Goal: Information Seeking & Learning: Learn about a topic

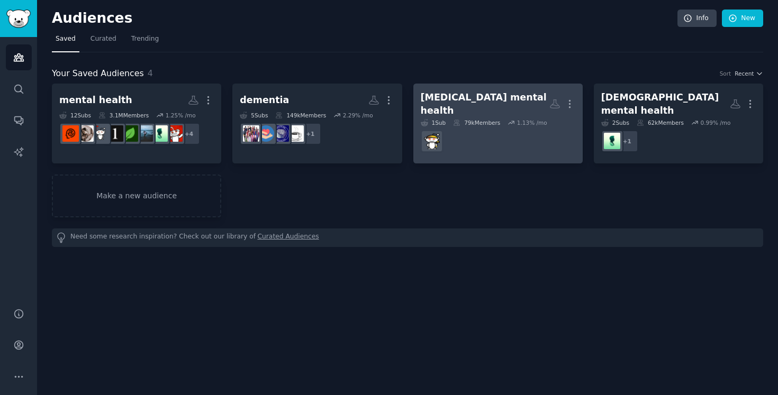
click at [501, 103] on div "[MEDICAL_DATA] mental health" at bounding box center [485, 104] width 129 height 26
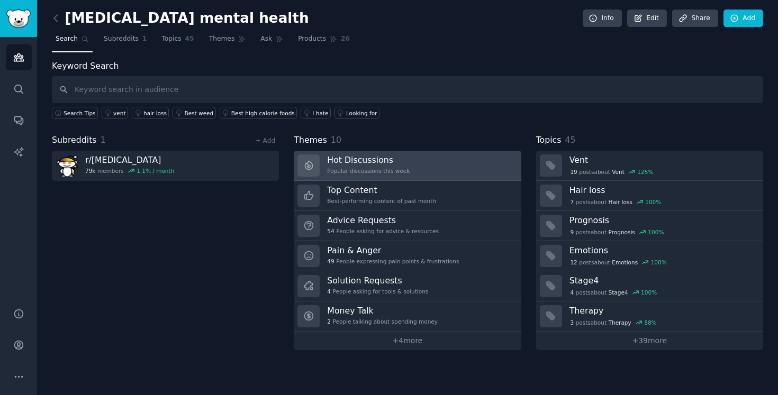
click at [424, 167] on link "Hot Discussions Popular discussions this week" at bounding box center [407, 166] width 227 height 30
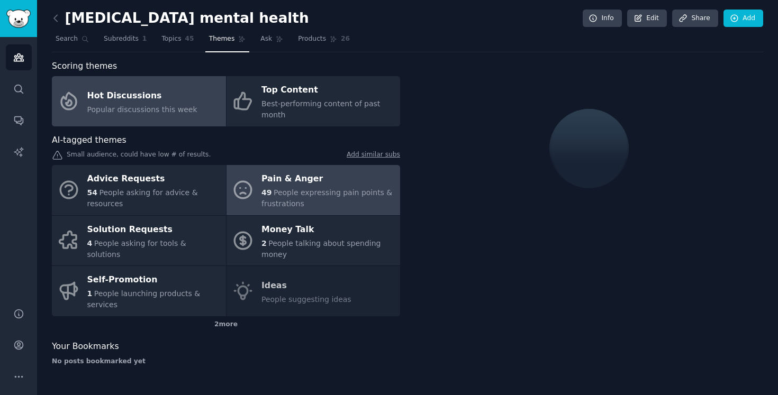
click at [301, 194] on span "People expressing pain points & frustrations" at bounding box center [326, 198] width 131 height 20
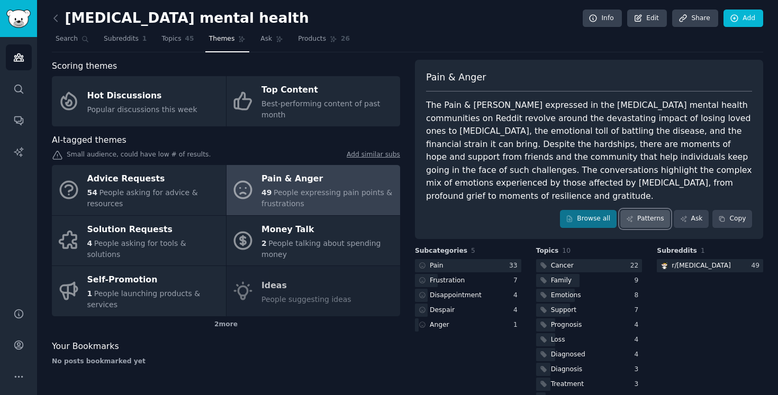
click at [652, 211] on link "Patterns" at bounding box center [645, 219] width 50 height 18
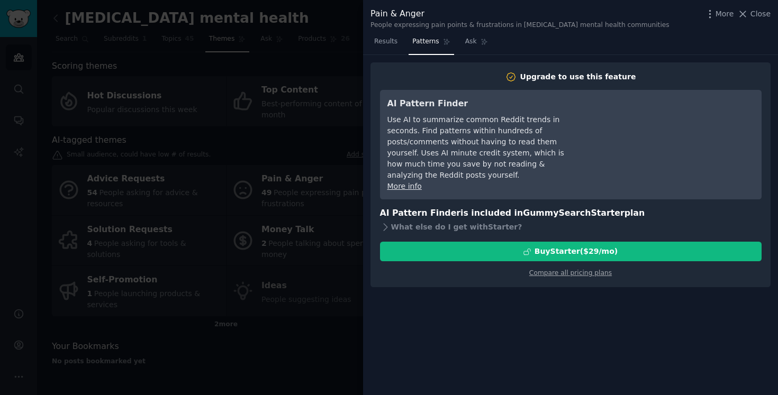
click at [314, 267] on div at bounding box center [389, 197] width 778 height 395
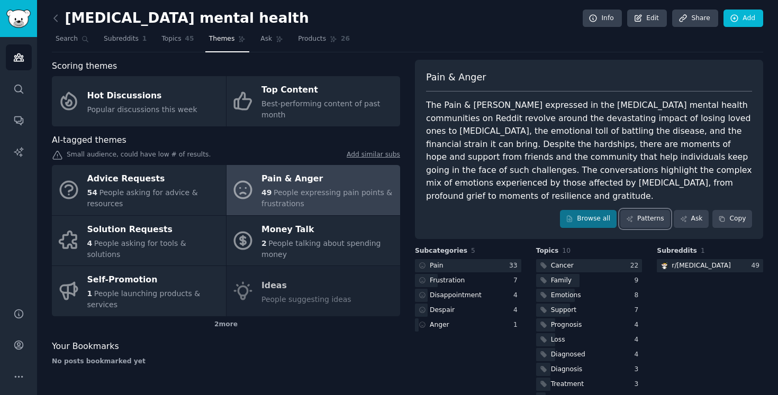
scroll to position [14, 0]
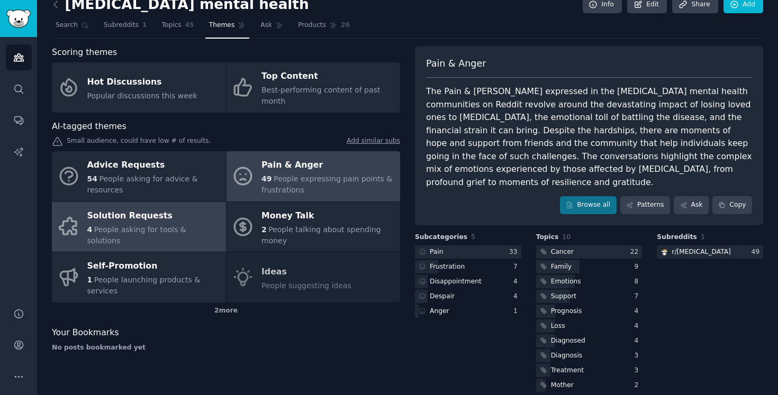
click at [154, 224] on div "Solution Requests" at bounding box center [153, 215] width 133 height 17
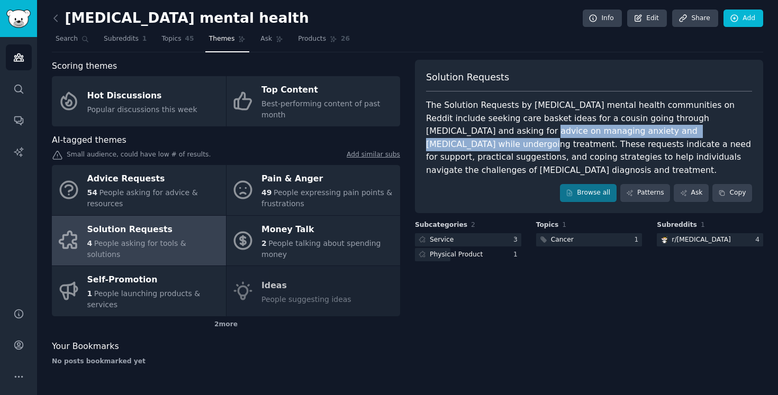
drag, startPoint x: 467, startPoint y: 130, endPoint x: 701, endPoint y: 132, distance: 234.9
click at [701, 132] on div "The Solution Requests by [MEDICAL_DATA] mental health communities on Reddit inc…" at bounding box center [589, 138] width 326 height 78
click at [722, 151] on div "The Solution Requests by [MEDICAL_DATA] mental health communities on Reddit inc…" at bounding box center [589, 138] width 326 height 78
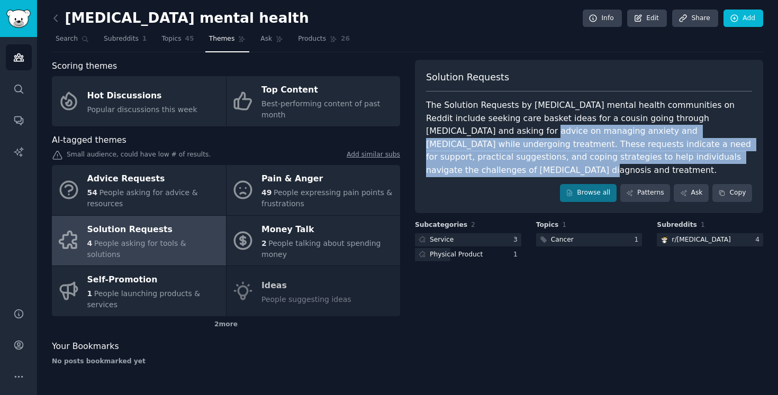
drag, startPoint x: 716, startPoint y: 162, endPoint x: 467, endPoint y: 130, distance: 251.3
click at [467, 130] on div "The Solution Requests by [MEDICAL_DATA] mental health communities on Reddit inc…" at bounding box center [589, 138] width 326 height 78
copy div "managing anxiety and [MEDICAL_DATA] while undergoing treatment. These requests …"
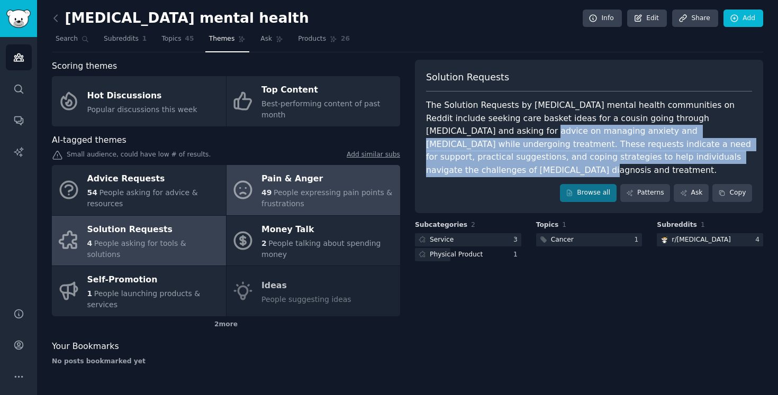
click at [280, 191] on span "People expressing pain points & frustrations" at bounding box center [326, 198] width 131 height 20
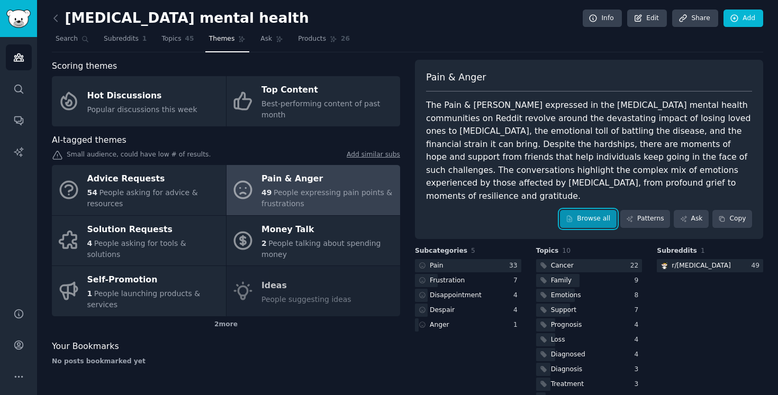
click at [578, 210] on link "Browse all" at bounding box center [588, 219] width 57 height 18
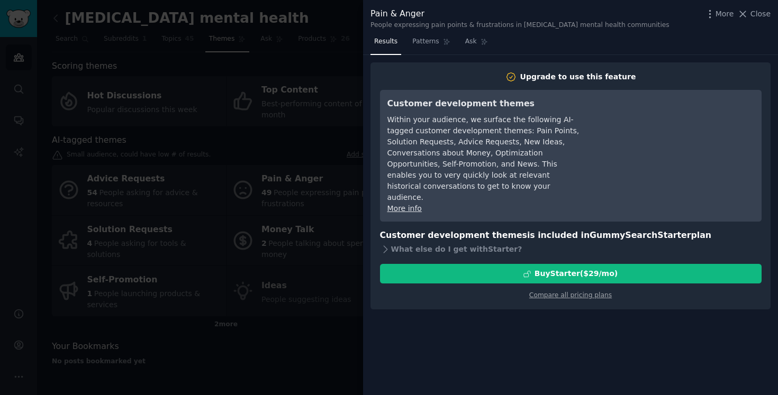
click at [297, 267] on div at bounding box center [389, 197] width 778 height 395
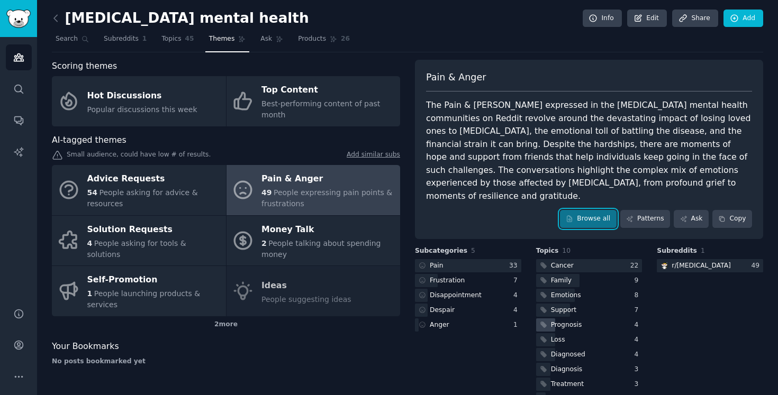
scroll to position [14, 0]
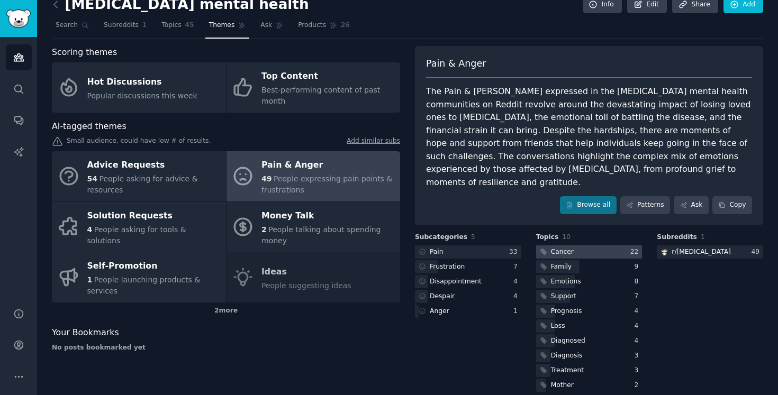
click at [586, 245] on div at bounding box center [589, 251] width 106 height 13
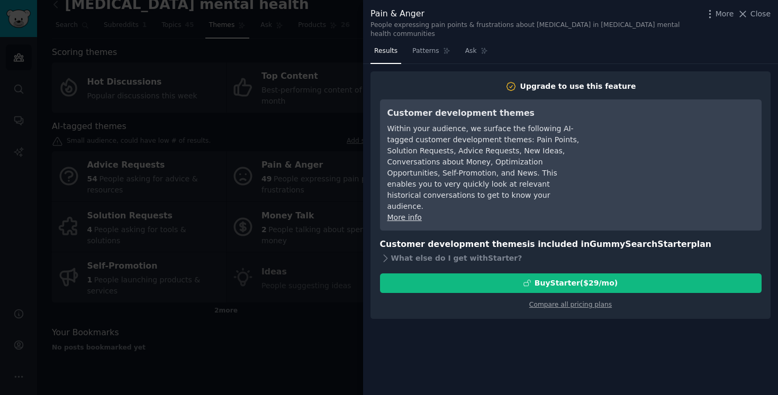
click at [284, 272] on div at bounding box center [389, 197] width 778 height 395
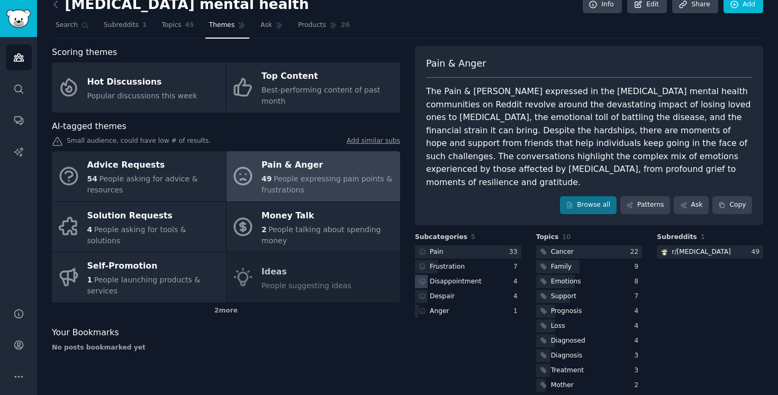
click at [462, 277] on div "Disappointment" at bounding box center [456, 282] width 52 height 10
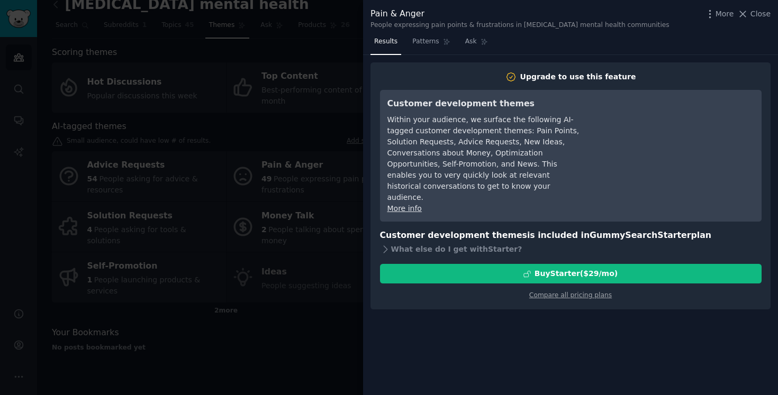
click at [272, 273] on div at bounding box center [389, 197] width 778 height 395
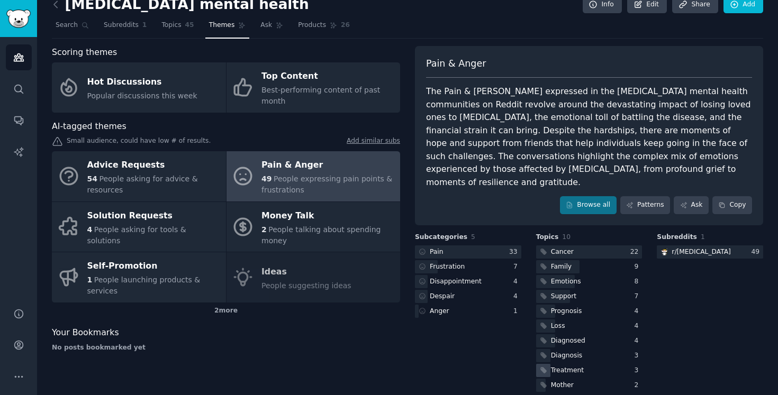
click at [574, 366] on div "Treatment" at bounding box center [567, 371] width 33 height 10
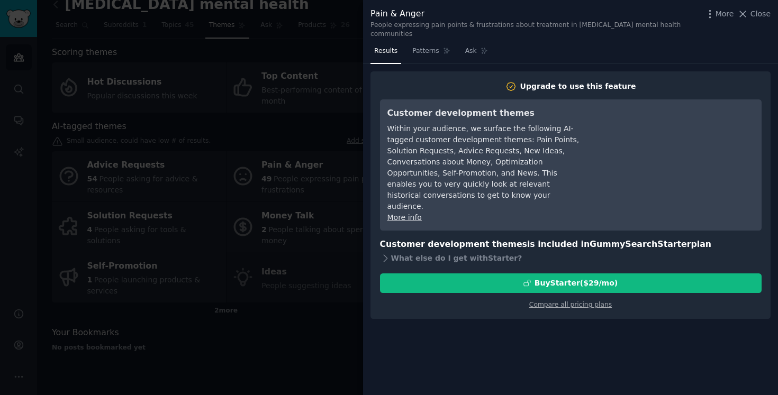
click at [204, 299] on div at bounding box center [389, 197] width 778 height 395
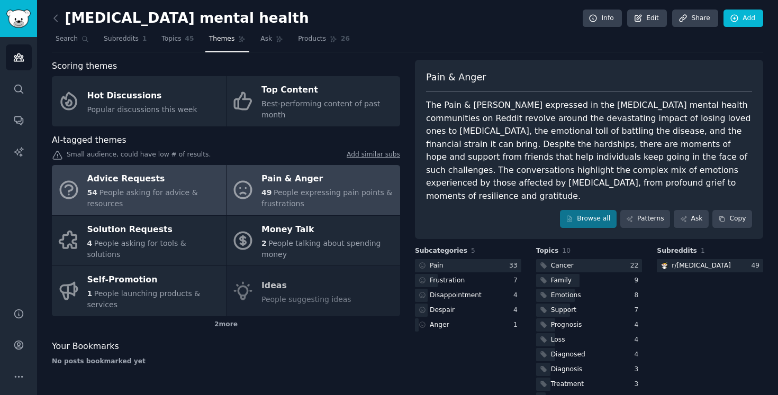
click at [154, 186] on div "Advice Requests" at bounding box center [153, 179] width 133 height 17
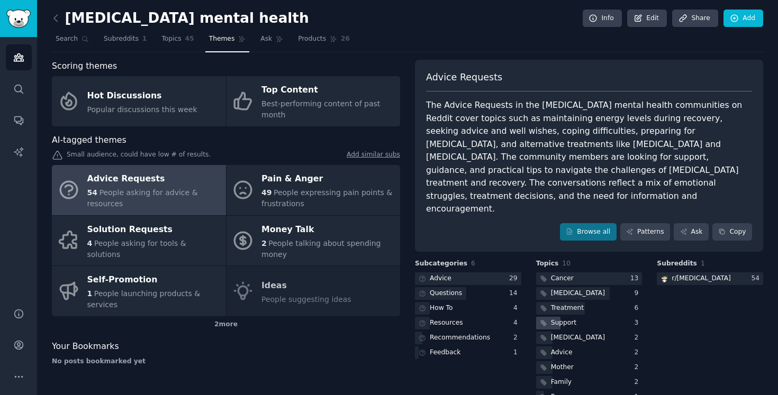
click at [562, 318] on div "Support" at bounding box center [563, 323] width 25 height 10
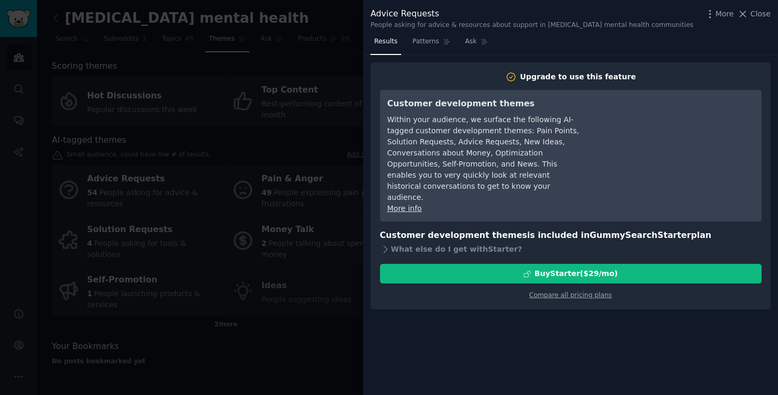
click at [191, 279] on div at bounding box center [389, 197] width 778 height 395
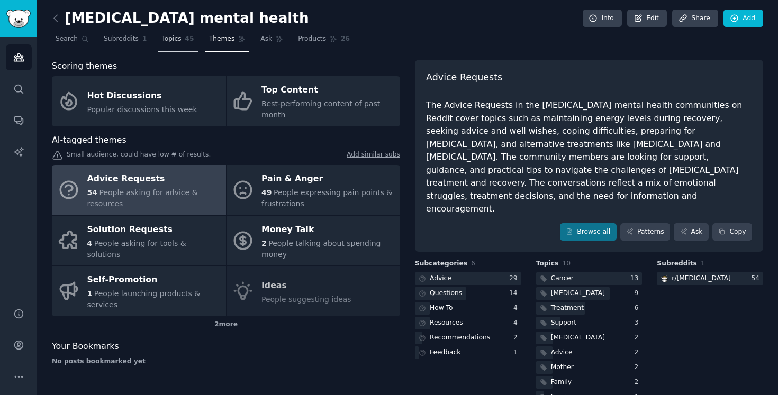
click at [187, 42] on span "45" at bounding box center [189, 39] width 9 height 10
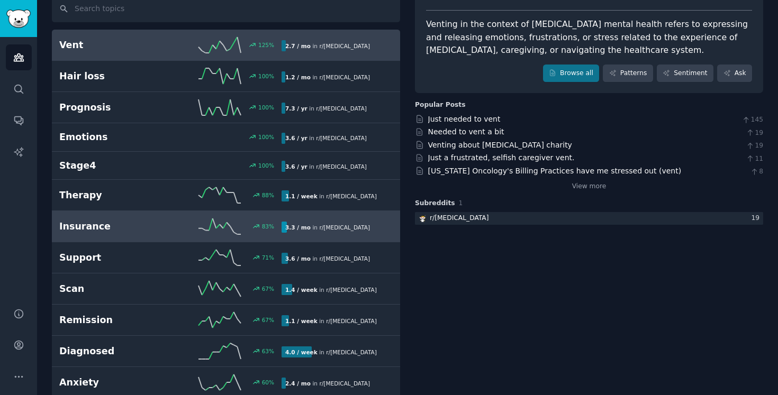
scroll to position [91, 0]
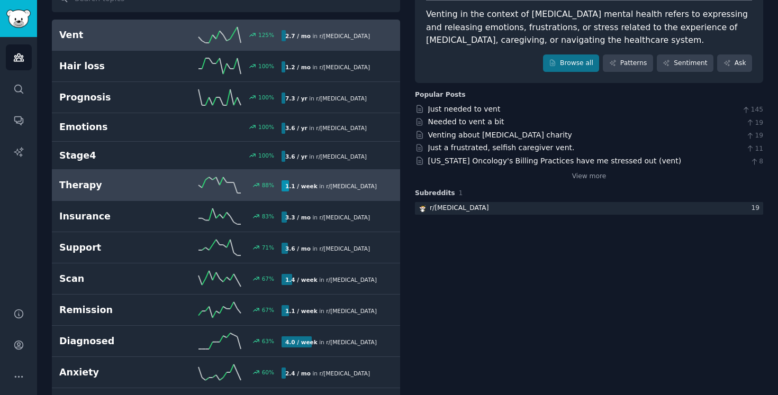
click at [173, 184] on div "88 %" at bounding box center [225, 185] width 111 height 16
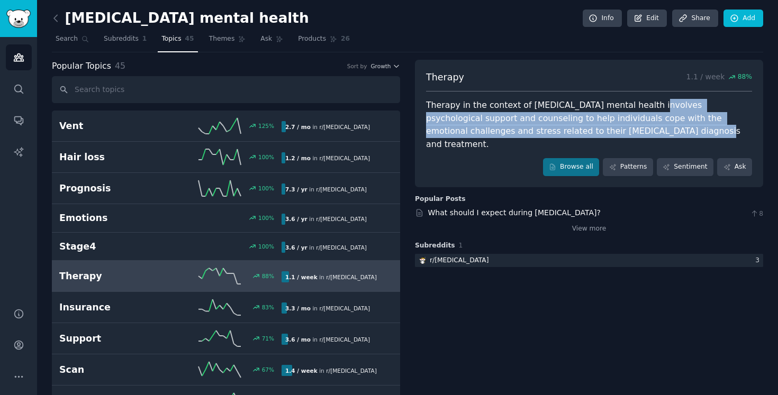
drag, startPoint x: 635, startPoint y: 104, endPoint x: 655, endPoint y: 132, distance: 34.8
click at [655, 132] on div "Therapy in the context of [MEDICAL_DATA] mental health involves psychological s…" at bounding box center [589, 125] width 326 height 52
copy div "psychological support and counseling to help individuals cope with the emotiona…"
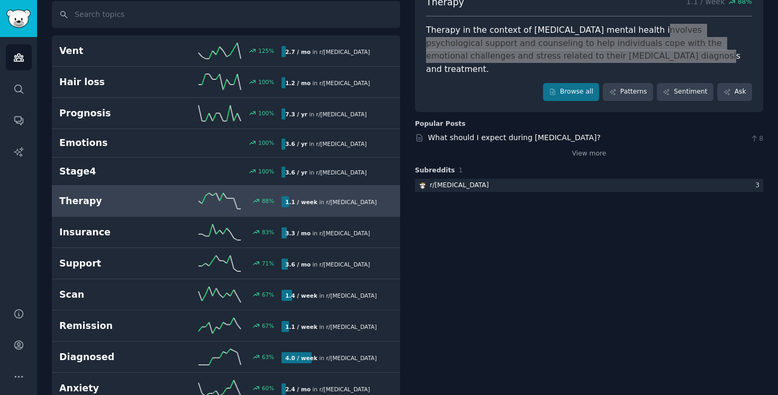
scroll to position [116, 0]
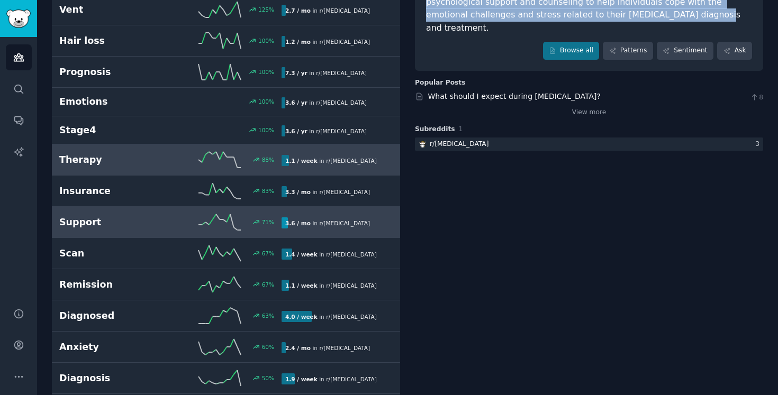
click at [103, 218] on h2 "Support" at bounding box center [114, 222] width 111 height 13
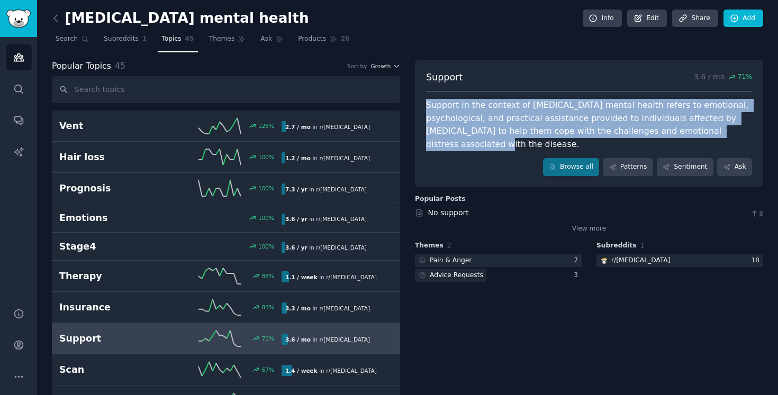
drag, startPoint x: 689, startPoint y: 137, endPoint x: 419, endPoint y: 105, distance: 272.2
click at [419, 105] on div "Support 3.6 / mo 71 % Support in the context of [MEDICAL_DATA] mental health re…" at bounding box center [589, 123] width 348 height 127
copy div "Support in the context of [MEDICAL_DATA] mental health refers to emotional, psy…"
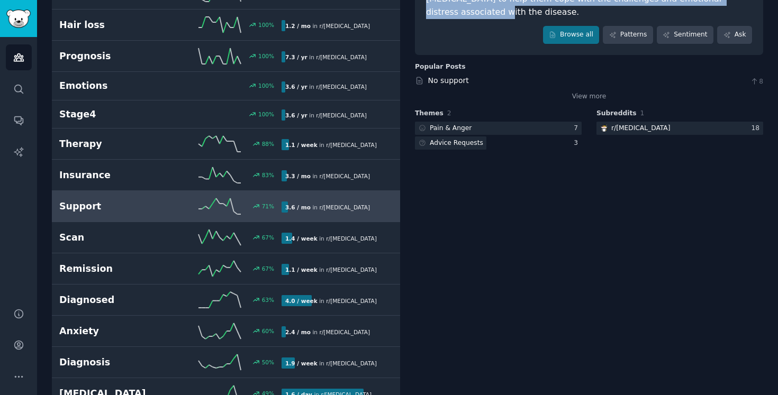
scroll to position [154, 0]
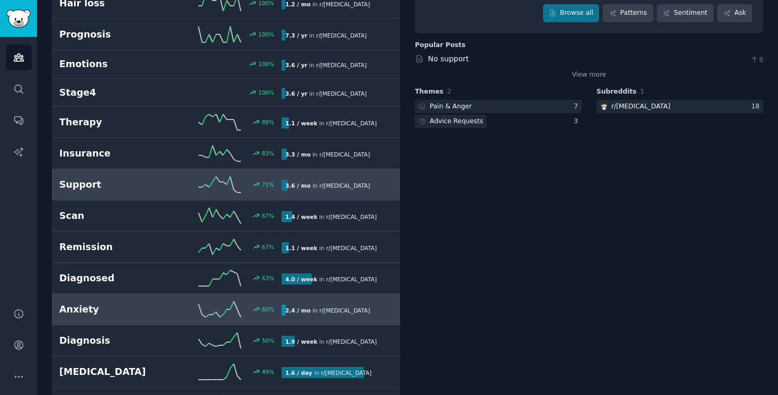
click at [105, 312] on h2 "Anxiety" at bounding box center [114, 309] width 111 height 13
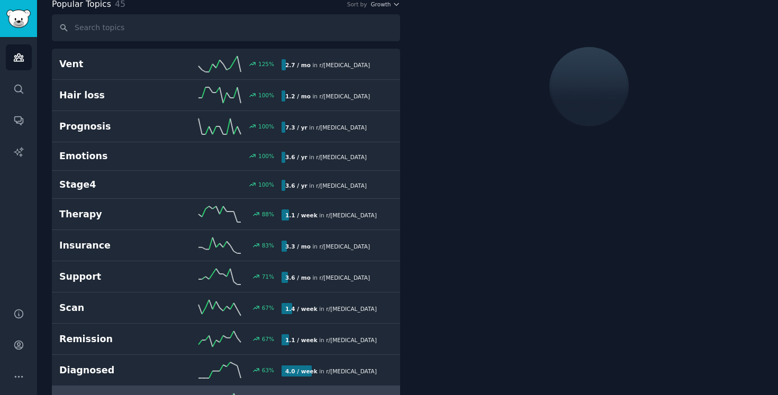
scroll to position [59, 0]
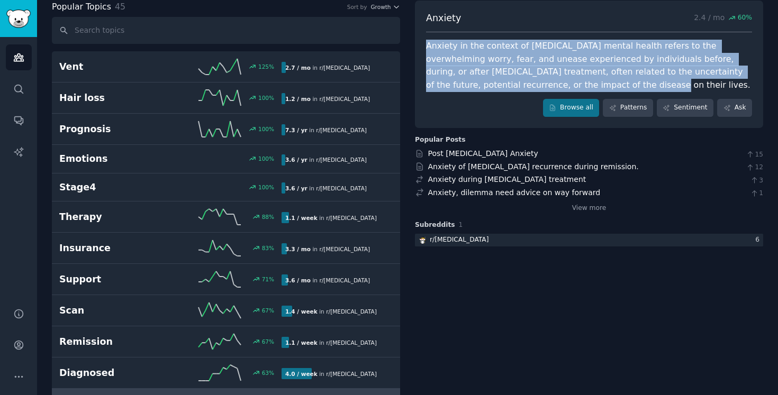
drag, startPoint x: 541, startPoint y: 83, endPoint x: 418, endPoint y: 48, distance: 127.2
click at [418, 48] on div "Anxiety 2.4 / mo 60 % Anxiety in the context of [MEDICAL_DATA] mental health re…" at bounding box center [589, 64] width 348 height 127
copy div "Anxiety in the context of [MEDICAL_DATA] mental health refers to the overwhelmi…"
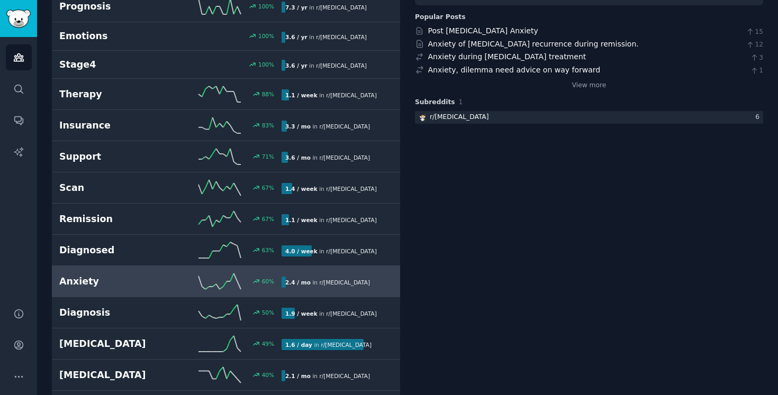
scroll to position [0, 0]
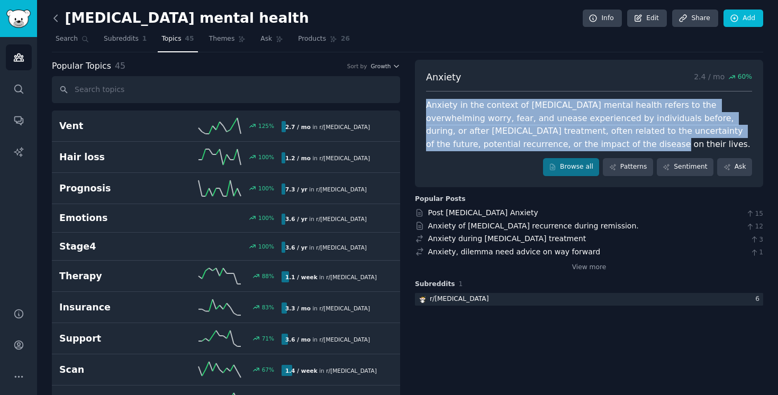
click at [55, 19] on icon at bounding box center [55, 18] width 3 height 6
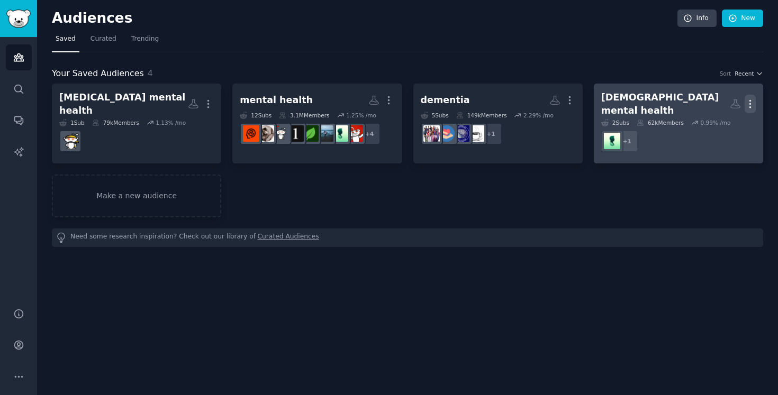
click at [751, 99] on icon "button" at bounding box center [749, 103] width 11 height 11
click at [719, 121] on p "Delete" at bounding box center [721, 126] width 24 height 11
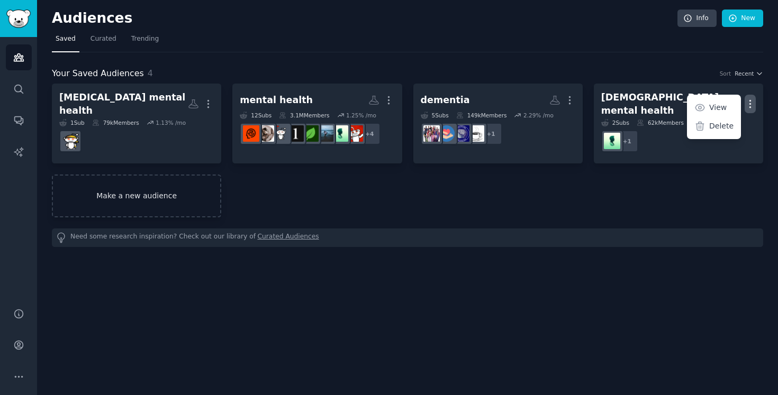
click at [153, 191] on link "Make a new audience" at bounding box center [136, 196] width 169 height 43
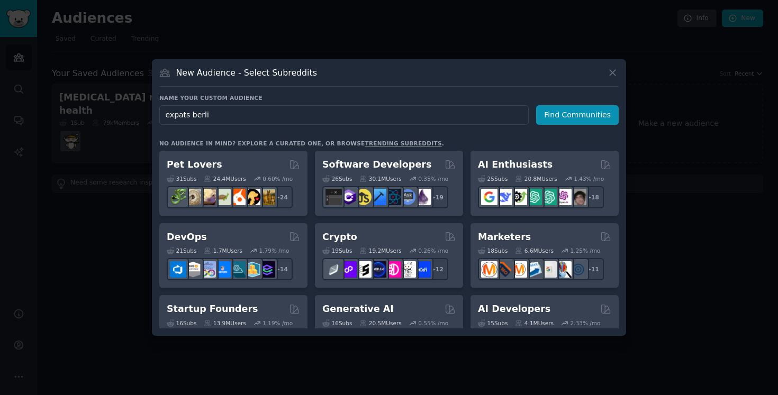
type input "expats [GEOGRAPHIC_DATA]"
click button "Find Communities" at bounding box center [577, 115] width 83 height 20
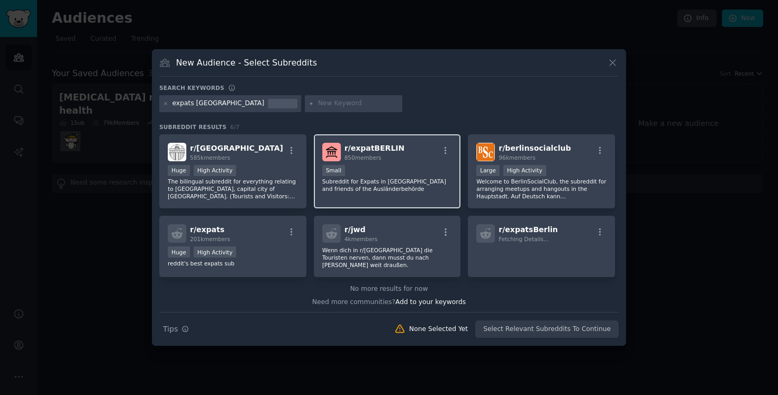
click at [374, 171] on div "Small" at bounding box center [387, 171] width 130 height 13
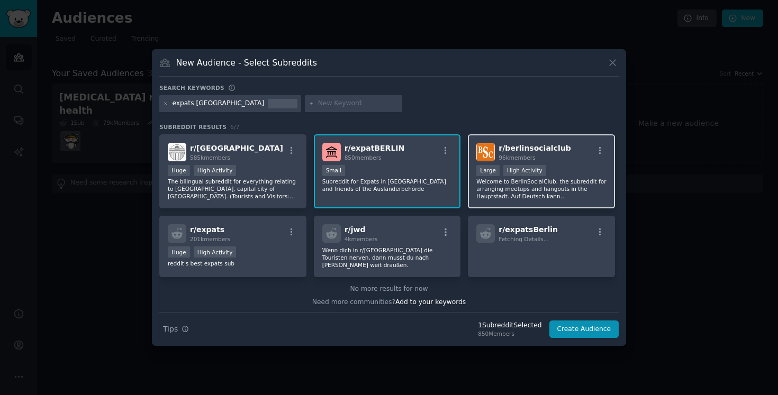
click at [518, 163] on div "r/ berlinsocialclub 96k members >= 80th percentile for submissions / day Large …" at bounding box center [541, 171] width 147 height 75
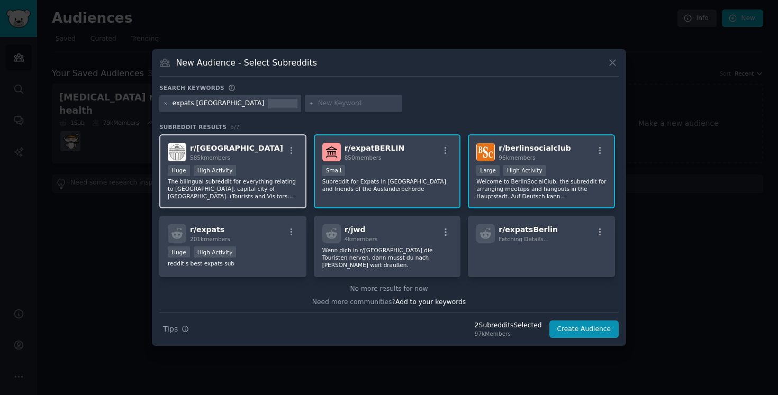
click at [258, 145] on div "r/ berlin 585k members" at bounding box center [233, 152] width 130 height 19
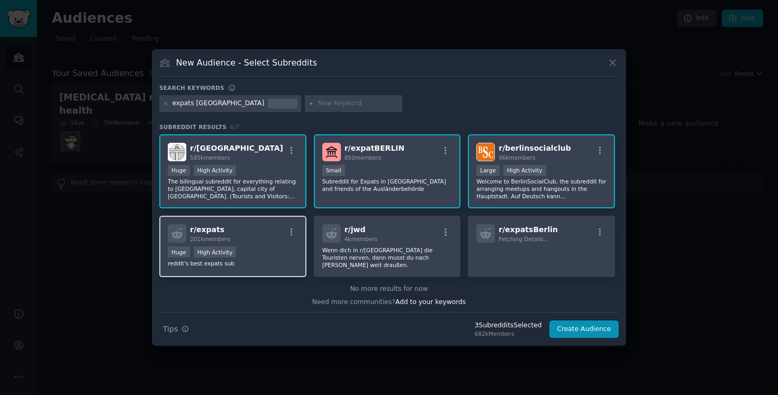
click at [246, 221] on div "r/ expats 201k members Huge High Activity reddit's best expats sub" at bounding box center [232, 246] width 147 height 61
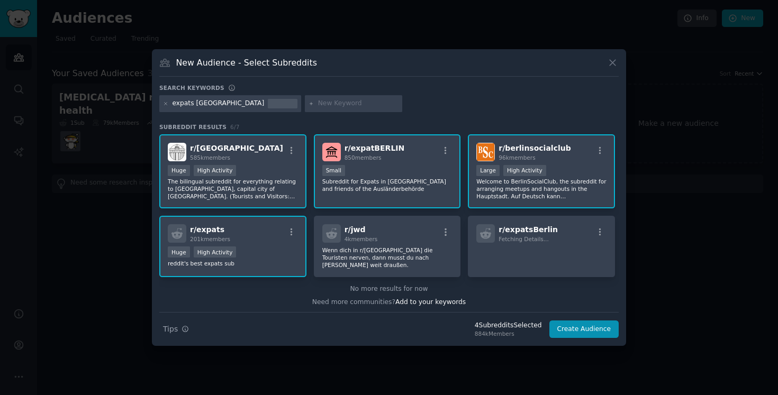
click at [246, 221] on div "r/ expats 201k members Huge High Activity reddit's best expats sub" at bounding box center [232, 246] width 147 height 61
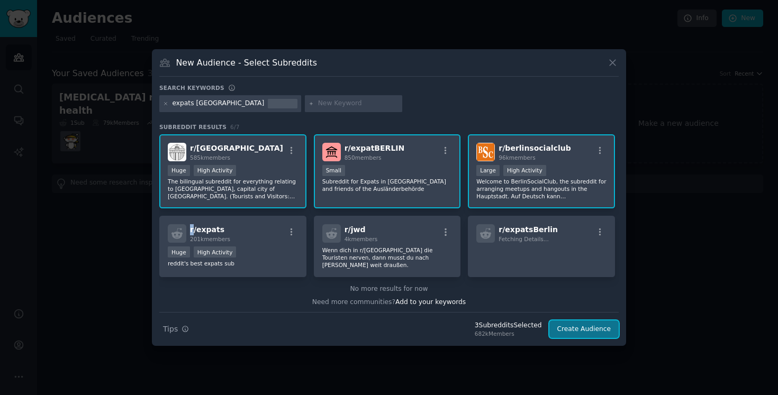
click at [596, 331] on button "Create Audience" at bounding box center [584, 330] width 70 height 18
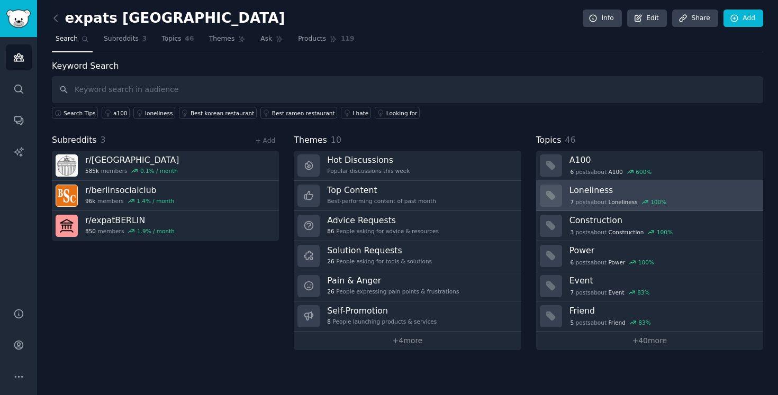
click at [633, 194] on h3 "Loneliness" at bounding box center [662, 190] width 186 height 11
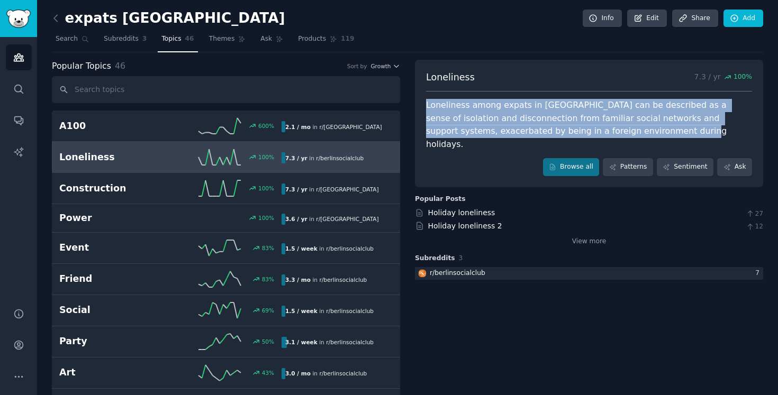
drag, startPoint x: 611, startPoint y: 136, endPoint x: 425, endPoint y: 109, distance: 188.7
click at [426, 109] on div "Loneliness among expats in [GEOGRAPHIC_DATA] can be described as a sense of iso…" at bounding box center [589, 125] width 326 height 52
copy div "Loneliness among expats in [GEOGRAPHIC_DATA] can be described as a sense of iso…"
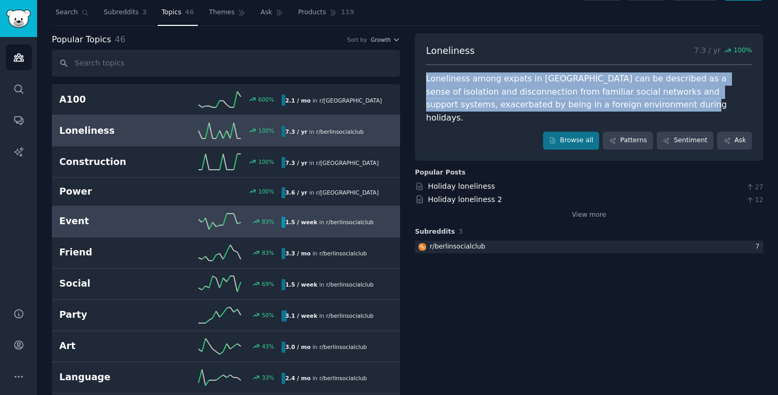
scroll to position [42, 0]
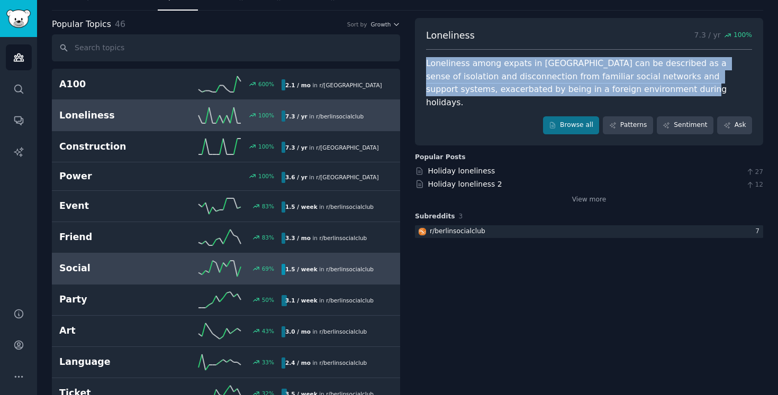
click at [114, 259] on link "Social 69 % 1.5 / week in r/ berlinsocialclub" at bounding box center [226, 268] width 348 height 31
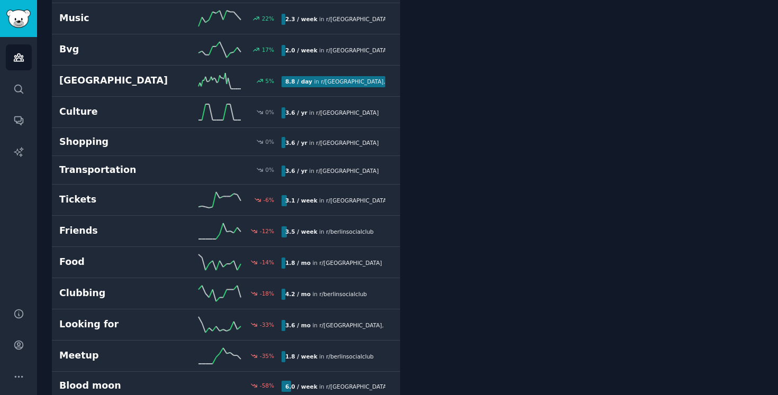
scroll to position [502, 0]
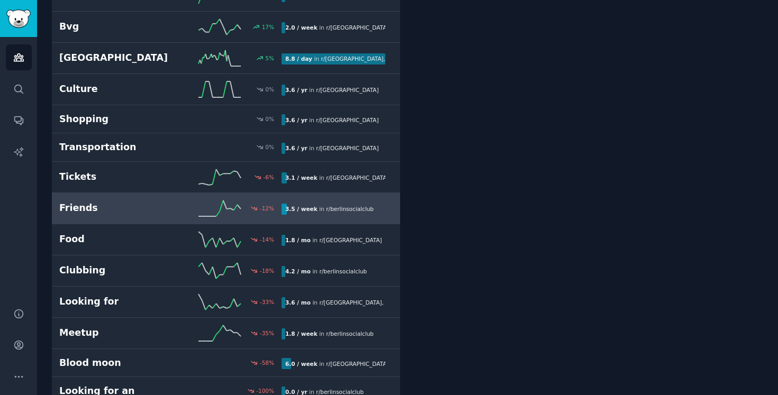
click at [123, 205] on h2 "Friends" at bounding box center [114, 208] width 111 height 13
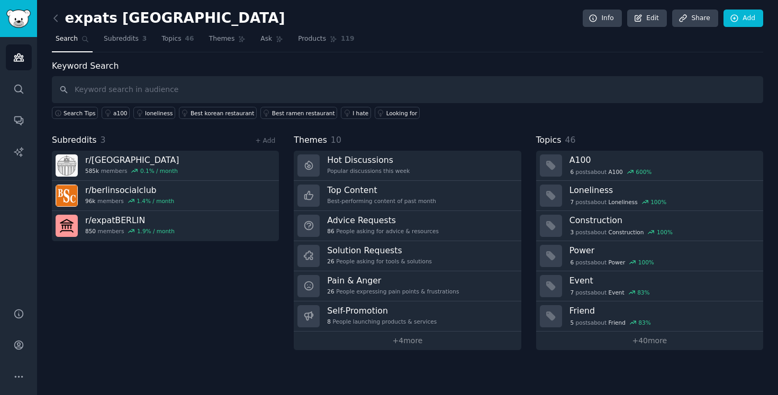
click at [58, 8] on div "expats berlin Info Edit Share Add Search Subreddits 3 Topics 46 Themes Ask Prod…" at bounding box center [407, 197] width 741 height 395
click at [54, 16] on icon at bounding box center [55, 18] width 3 height 6
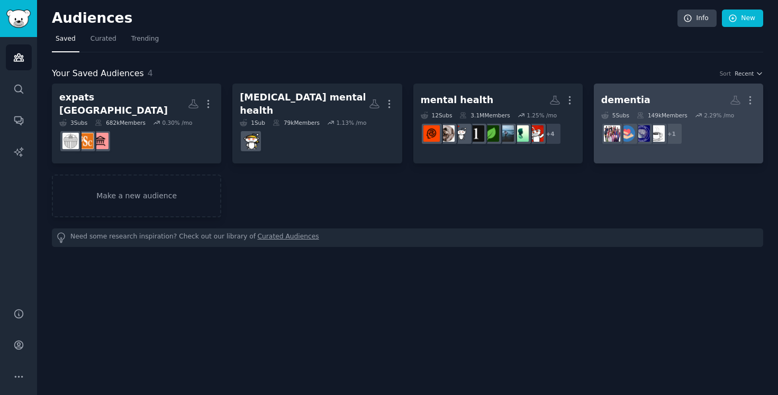
click at [637, 88] on link "[MEDICAL_DATA] More 5 Sub s 149k Members 2.29 % /mo r/CaregiverSupport + 1" at bounding box center [677, 124] width 169 height 80
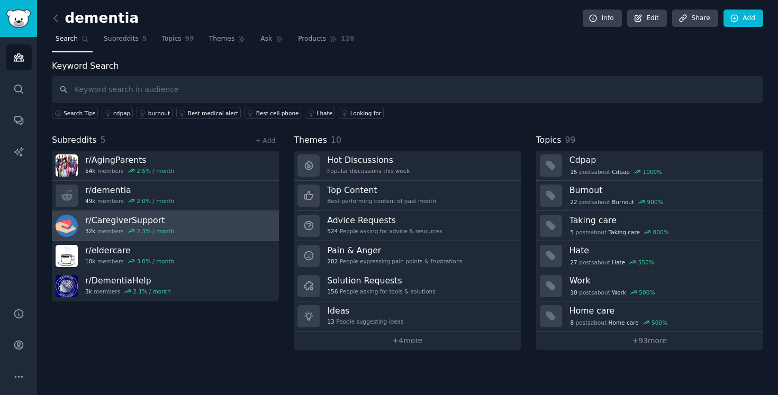
click at [244, 213] on link "r/ CaregiverSupport 32k members 2.3 % / month" at bounding box center [165, 226] width 227 height 30
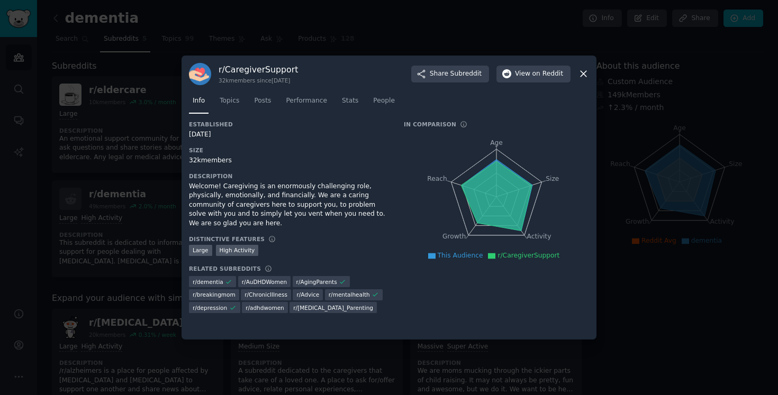
click at [583, 77] on icon at bounding box center [583, 73] width 11 height 11
